Goal: Find specific page/section: Find specific page/section

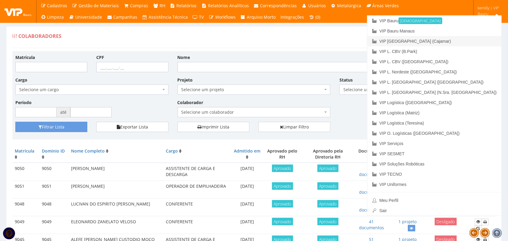
click at [460, 39] on link "VIP [GEOGRAPHIC_DATA] (Cajamar)" at bounding box center [435, 41] width 134 height 10
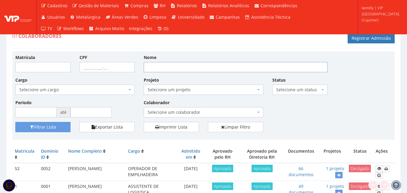
click at [181, 66] on input "Nome" at bounding box center [236, 67] width 184 height 10
type input "GILVANDRO"
click at [15, 122] on button "Filtrar Lista" at bounding box center [42, 127] width 55 height 10
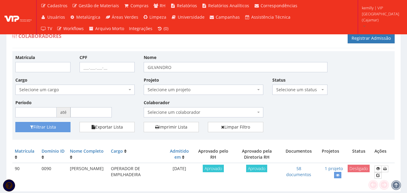
scroll to position [19, 0]
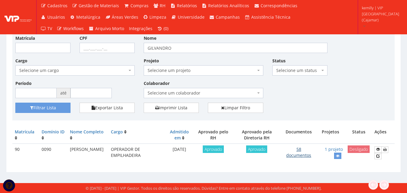
click at [295, 154] on link "58 documentos" at bounding box center [298, 152] width 25 height 12
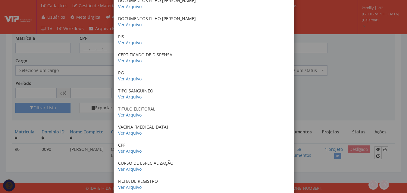
scroll to position [391, 0]
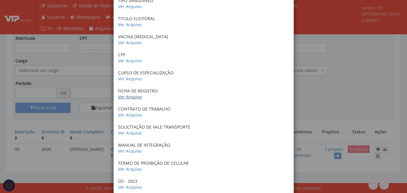
click at [126, 96] on link "Ver Arquivo" at bounding box center [129, 97] width 23 height 6
click at [125, 117] on link "Ver Arquivo" at bounding box center [129, 115] width 23 height 6
click at [124, 133] on link "Ver Arquivo" at bounding box center [129, 133] width 23 height 6
click at [127, 169] on link "Ver Arquivo" at bounding box center [129, 169] width 23 height 6
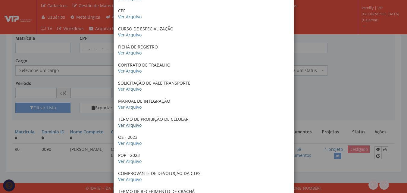
scroll to position [482, 0]
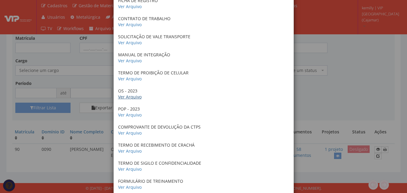
click at [132, 99] on link "Ver Arquivo" at bounding box center [129, 97] width 23 height 6
click at [121, 115] on link "Ver Arquivo" at bounding box center [129, 115] width 23 height 6
click at [129, 132] on link "Ver Arquivo" at bounding box center [129, 133] width 23 height 6
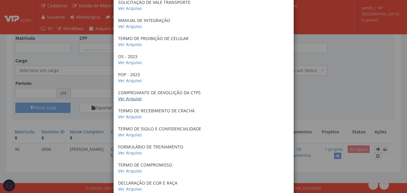
scroll to position [542, 0]
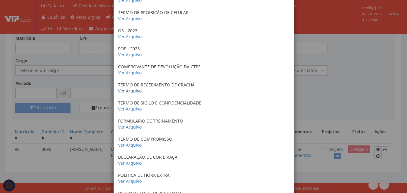
click at [131, 88] on link "Ver Arquivo" at bounding box center [129, 91] width 23 height 6
click at [123, 107] on link "Ver Arquivo" at bounding box center [129, 109] width 23 height 6
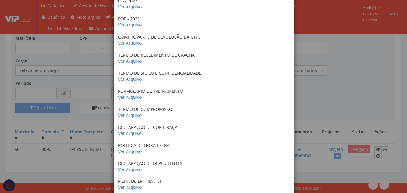
scroll to position [572, 0]
click at [126, 98] on link "Ver Arquivo" at bounding box center [129, 97] width 23 height 6
click at [135, 114] on link "Ver Arquivo" at bounding box center [129, 115] width 23 height 6
click at [135, 134] on link "Ver Arquivo" at bounding box center [129, 133] width 23 height 6
click at [123, 152] on link "Ver Arquivo" at bounding box center [129, 151] width 23 height 6
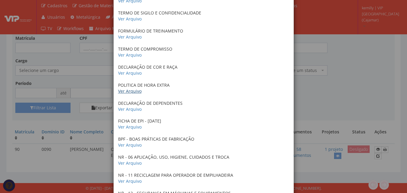
scroll to position [632, 0]
click at [130, 109] on link "Ver Arquivo" at bounding box center [129, 109] width 23 height 6
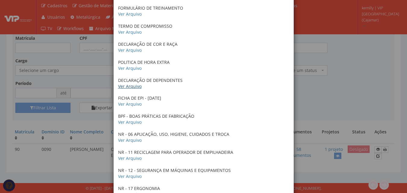
scroll to position [692, 0]
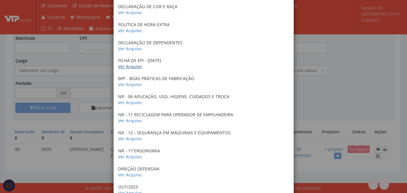
click at [131, 67] on link "Ver Arquivo" at bounding box center [129, 67] width 23 height 6
click at [130, 85] on link "Ver Arquivo" at bounding box center [129, 85] width 23 height 6
click at [132, 104] on link "Ver Arquivo" at bounding box center [129, 103] width 23 height 6
click at [126, 138] on link "Ver Arquivo" at bounding box center [129, 139] width 23 height 6
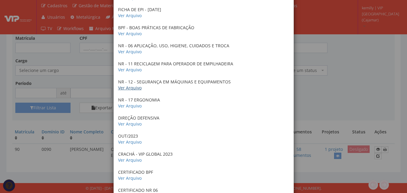
scroll to position [753, 0]
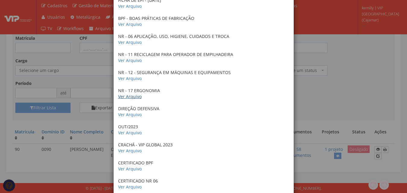
click at [132, 95] on link "Ver Arquivo" at bounding box center [129, 97] width 23 height 6
click at [131, 114] on link "Ver Arquivo" at bounding box center [129, 115] width 23 height 6
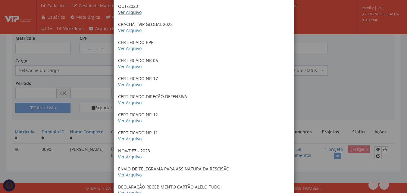
click at [127, 12] on link "Ver Arquivo" at bounding box center [129, 12] width 23 height 6
click at [129, 49] on link "Ver Arquivo" at bounding box center [129, 48] width 23 height 6
click at [131, 68] on link "Ver Arquivo" at bounding box center [129, 67] width 23 height 6
click at [129, 86] on link "Ver Arquivo" at bounding box center [129, 85] width 23 height 6
click at [135, 101] on link "Ver Arquivo" at bounding box center [129, 103] width 23 height 6
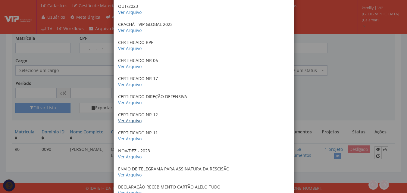
click at [132, 121] on link "Ver Arquivo" at bounding box center [129, 121] width 23 height 6
click at [132, 139] on link "Ver Arquivo" at bounding box center [129, 139] width 23 height 6
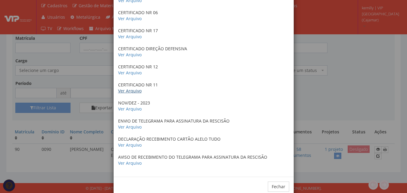
scroll to position [934, 0]
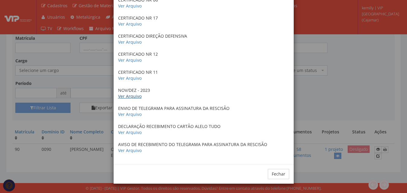
click at [124, 95] on link "Ver Arquivo" at bounding box center [129, 96] width 23 height 6
click at [129, 113] on link "Ver Arquivo" at bounding box center [129, 114] width 23 height 6
click at [133, 148] on link "Ver Arquivo" at bounding box center [129, 151] width 23 height 6
click at [300, 102] on div "× Documentos / Colaborador: 90 - GILVANDRO DA SILVA Certificado de conclusão do…" at bounding box center [203, 96] width 407 height 193
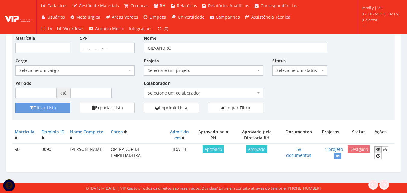
click at [380, 148] on link at bounding box center [377, 149] width 7 height 6
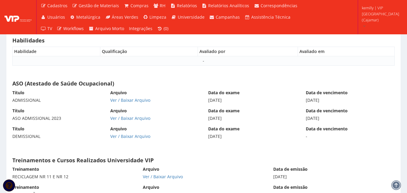
scroll to position [3179, 0]
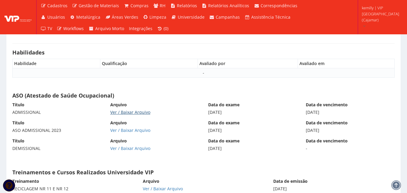
click at [115, 114] on link "Ver / Baixar Arquivo" at bounding box center [130, 112] width 40 height 6
click at [122, 132] on link "Ver / Baixar Arquivo" at bounding box center [130, 130] width 40 height 6
click at [137, 148] on link "Ver / Baixar Arquivo" at bounding box center [130, 148] width 40 height 6
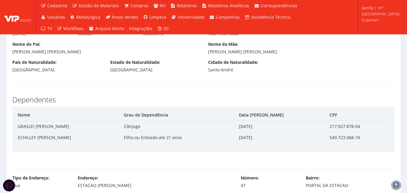
scroll to position [189, 0]
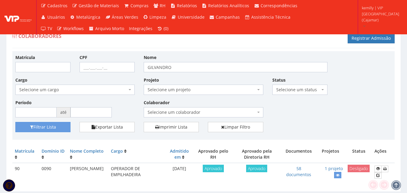
scroll to position [19, 0]
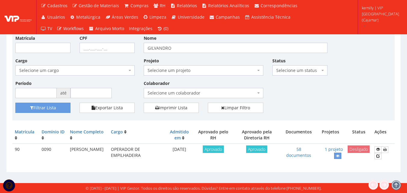
click at [302, 104] on div "Filtrar Lista Exportar Lista Imprimir Lista Limpar Filtro" at bounding box center [203, 110] width 385 height 15
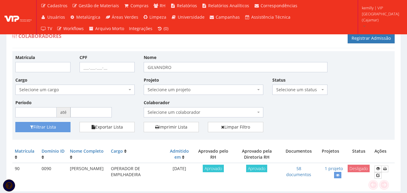
click at [337, 104] on div "Matrícula CPF Nome GILVANDRO Cargo Selecione um cargo G1046 D0029 - 4110-05 - A…" at bounding box center [203, 88] width 385 height 68
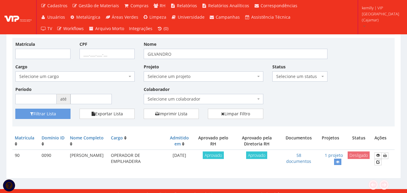
scroll to position [19, 0]
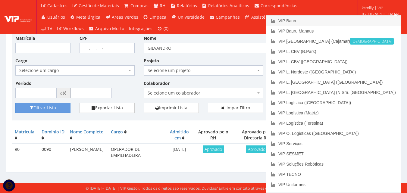
click at [367, 23] on link "VIP Bauru" at bounding box center [333, 21] width 134 height 10
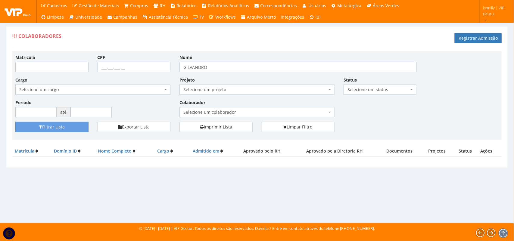
click at [151, 68] on div "Matrícula CPF Nome GILVANDRO Cargo Selecione um cargo G1225 D0029 - 4110-05 - A…" at bounding box center [257, 88] width 492 height 68
type input "magna"
click at [15, 122] on button "Filtrar Lista" at bounding box center [51, 127] width 73 height 10
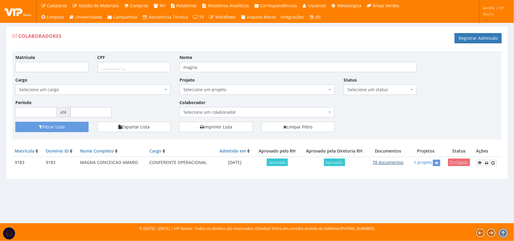
click at [380, 162] on link "78 documentos" at bounding box center [387, 163] width 31 height 6
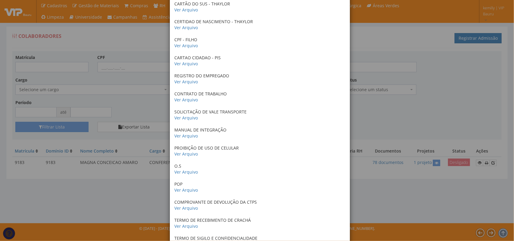
scroll to position [1253, 0]
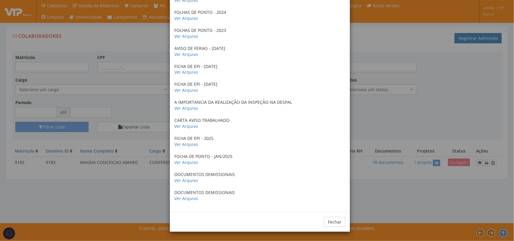
click at [393, 210] on div "× Documentos / Colaborador: 9183 - MAGNA CONCEICAO AMARO CERTIDAO DE CASAMENTO …" at bounding box center [257, 120] width 514 height 241
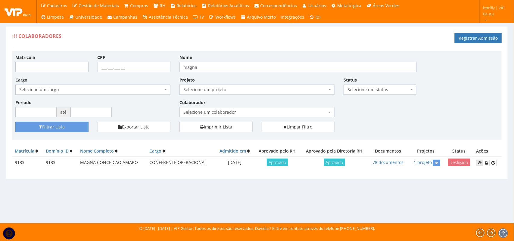
click at [478, 164] on icon at bounding box center [480, 163] width 4 height 4
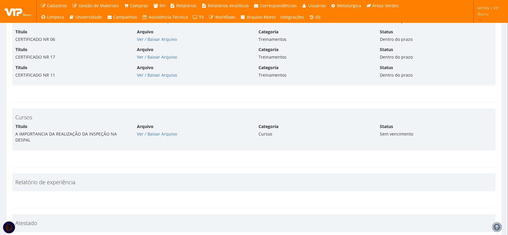
scroll to position [2644, 0]
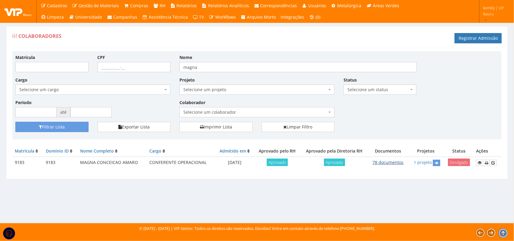
click at [385, 163] on link "78 documentos" at bounding box center [387, 163] width 31 height 6
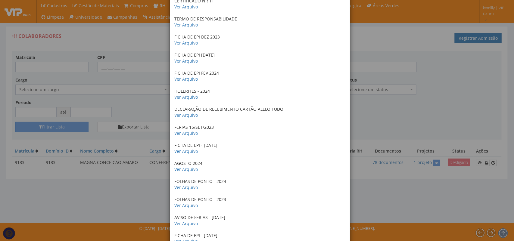
scroll to position [1253, 0]
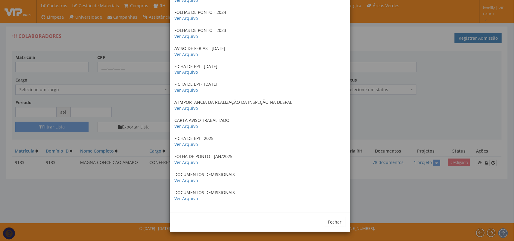
click at [405, 113] on div "× Documentos / Colaborador: 9183 - MAGNA CONCEICAO AMARO CERTIDAO DE CASAMENTO …" at bounding box center [257, 120] width 514 height 241
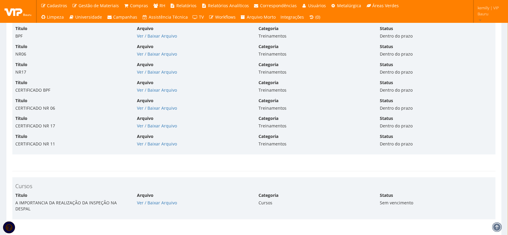
drag, startPoint x: 263, startPoint y: 205, endPoint x: 206, endPoint y: 67, distance: 149.6
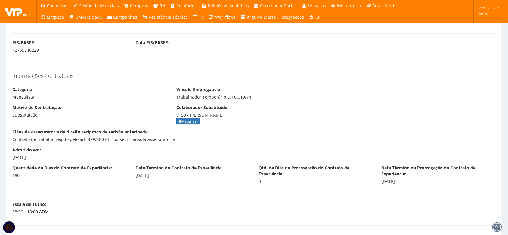
scroll to position [130, 0]
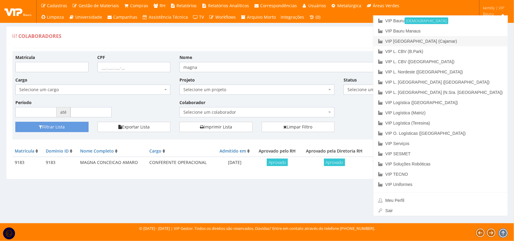
click at [464, 44] on link "VIP [GEOGRAPHIC_DATA] (Cajamar)" at bounding box center [440, 41] width 134 height 10
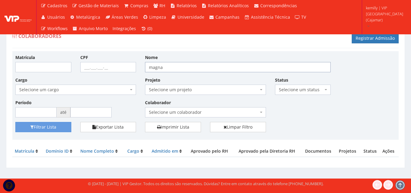
drag, startPoint x: 0, startPoint y: 0, endPoint x: 88, endPoint y: 63, distance: 108.2
click at [91, 65] on div "Matrícula CPF Nome magna Cargo Selecione um cargo G1046 D0029 - 4110-05 - AGENT…" at bounding box center [206, 88] width 390 height 68
type input "gilvandro"
click at [15, 122] on button "Filtrar Lista" at bounding box center [43, 127] width 56 height 10
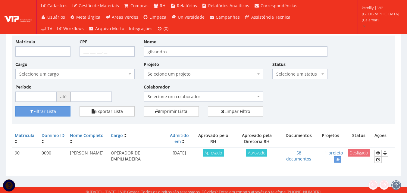
scroll to position [19, 0]
